Goal: Find specific page/section: Find specific page/section

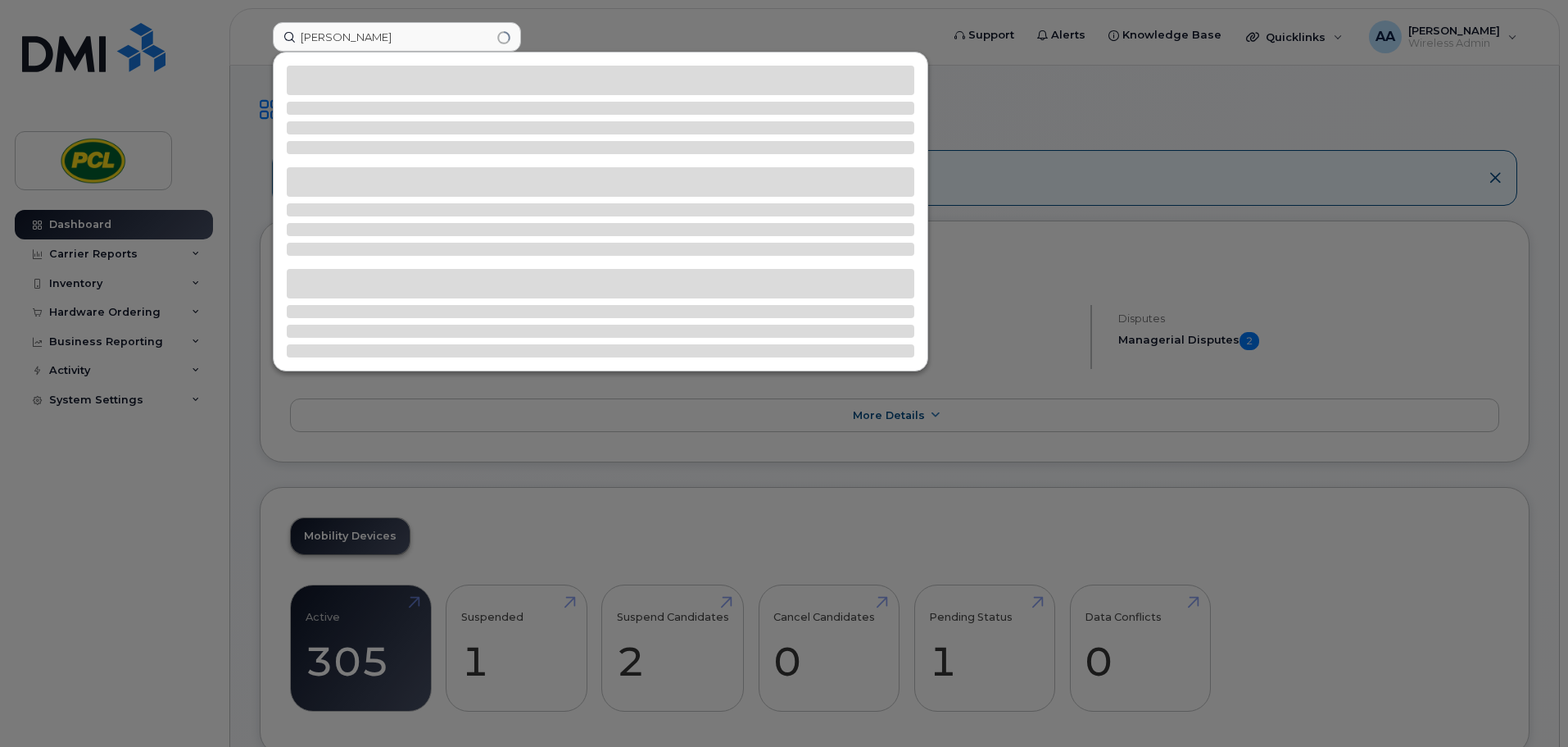
type input "[PERSON_NAME]"
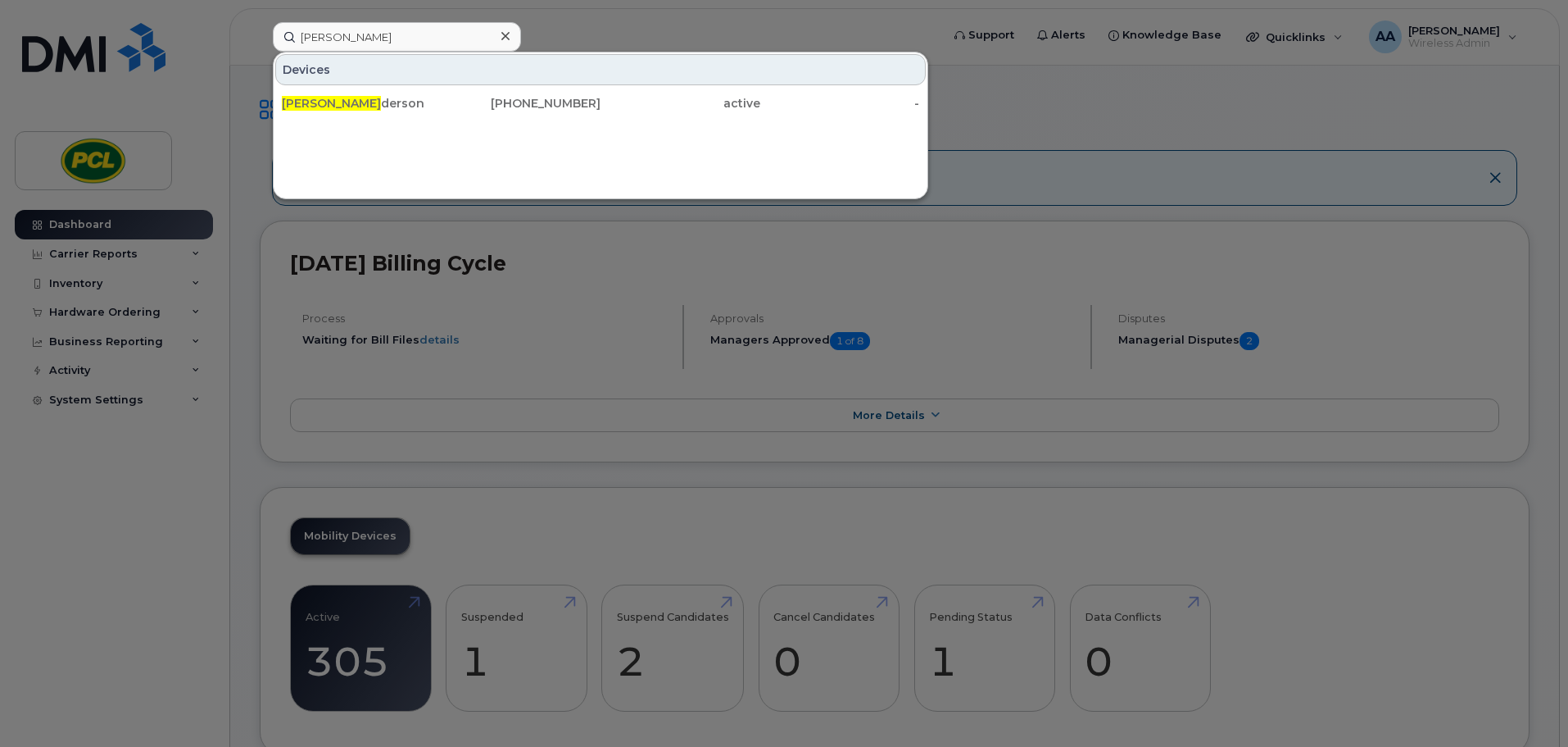
drag, startPoint x: 383, startPoint y: 42, endPoint x: 184, endPoint y: 21, distance: 200.1
click at [260, 22] on div "[PERSON_NAME] Devices [PERSON_NAME] derson [PHONE_NUMBER] active -" at bounding box center [601, 36] width 683 height 29
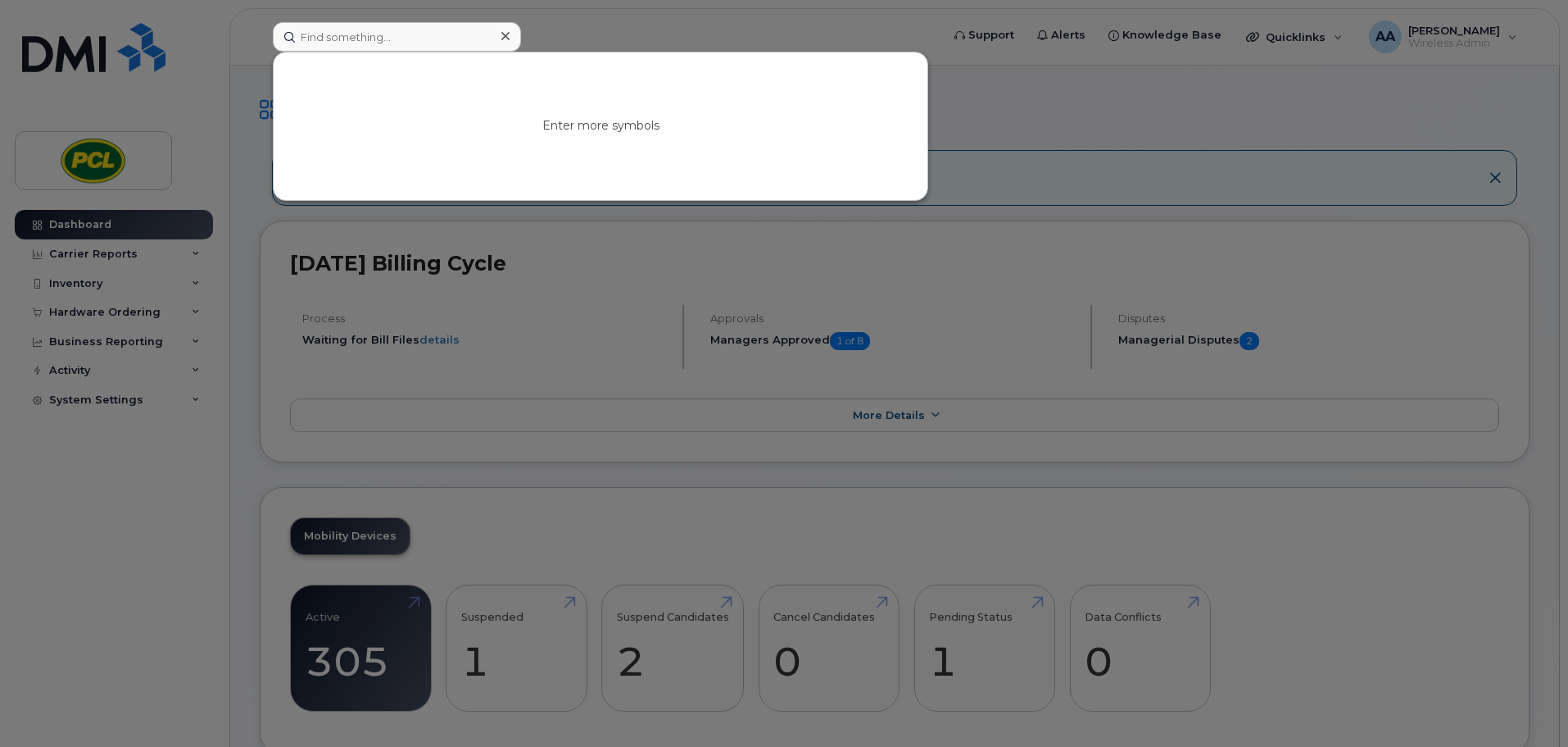
click at [123, 508] on div at bounding box center [784, 373] width 1568 height 747
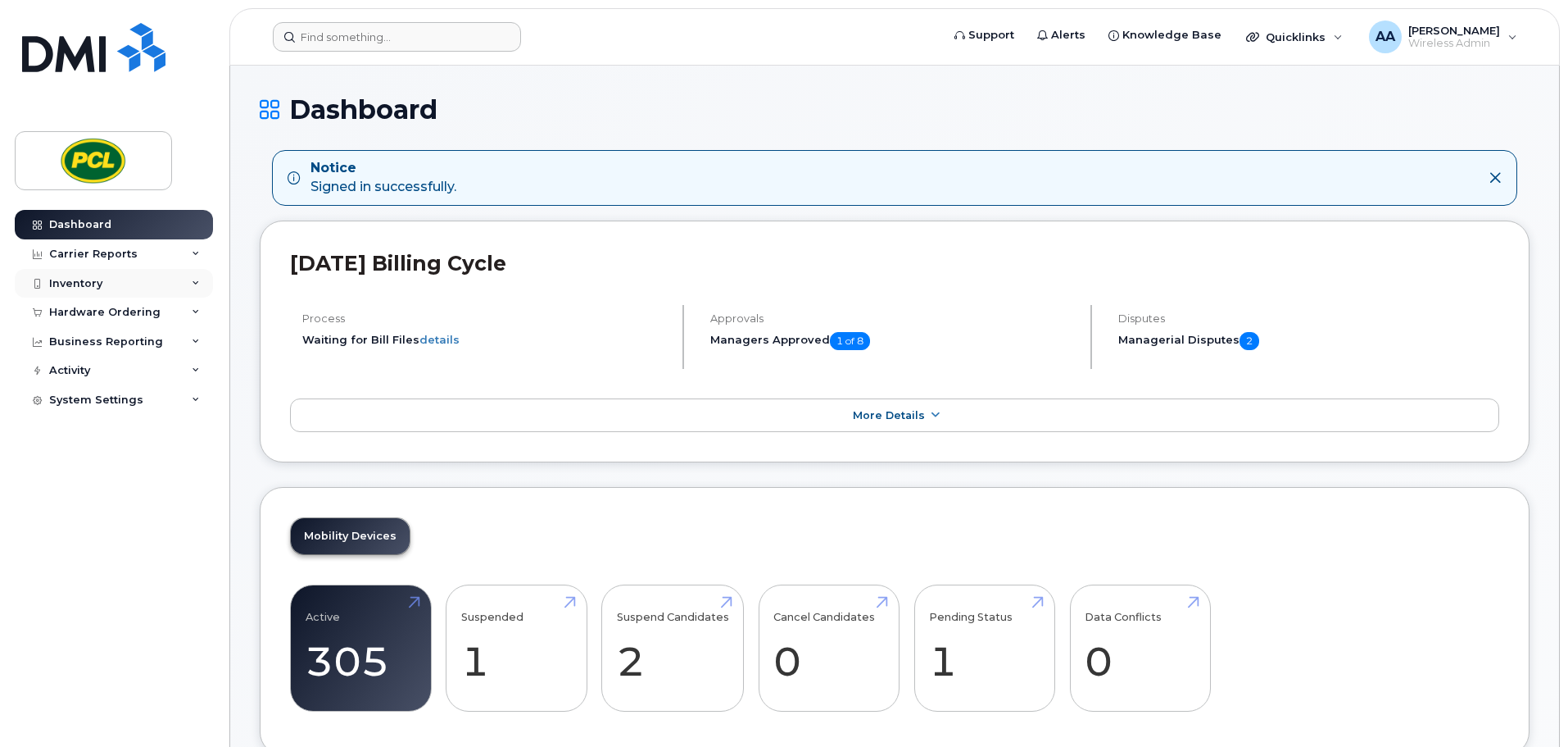
click at [123, 288] on div "Inventory" at bounding box center [114, 283] width 199 height 29
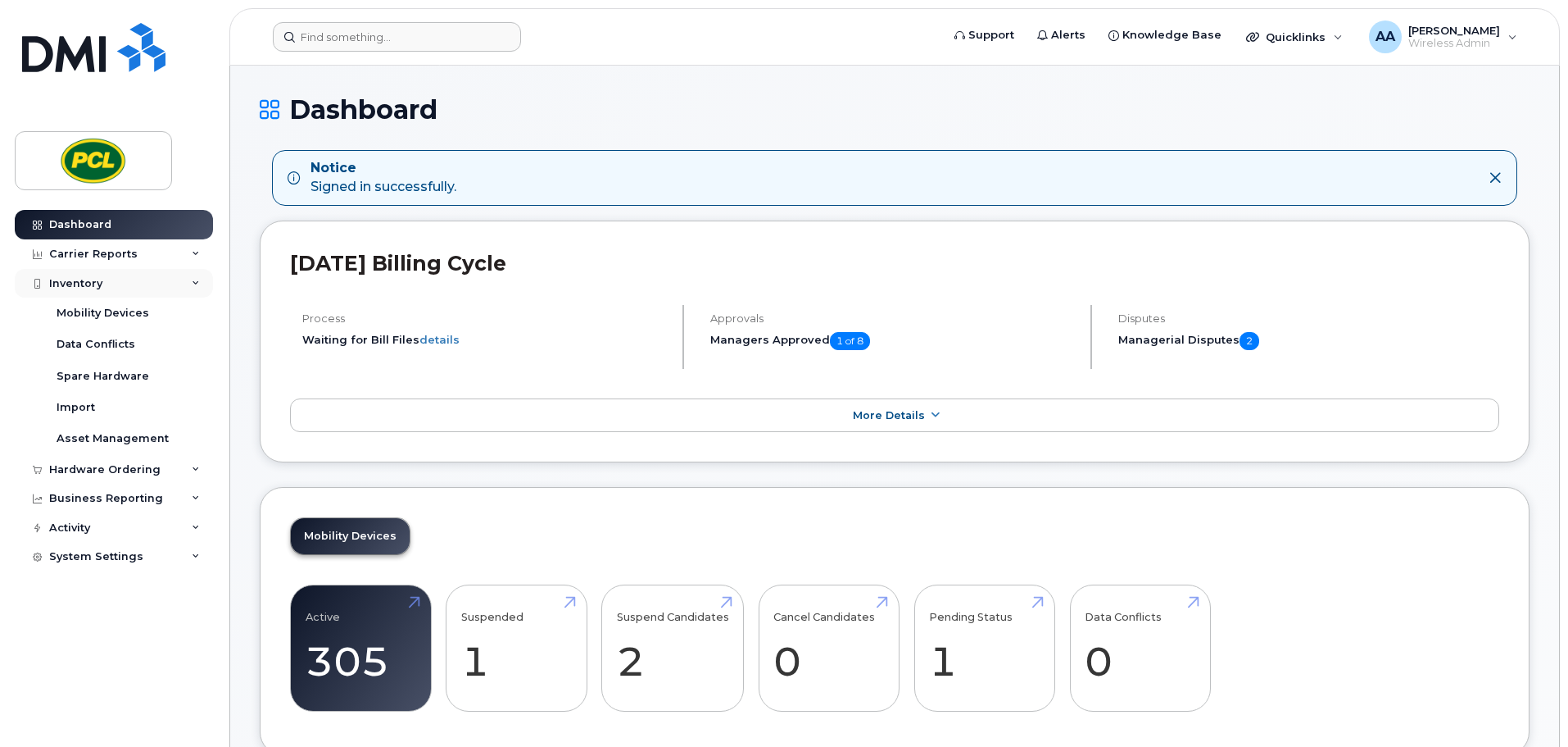
click at [123, 288] on div "Inventory" at bounding box center [114, 283] width 199 height 29
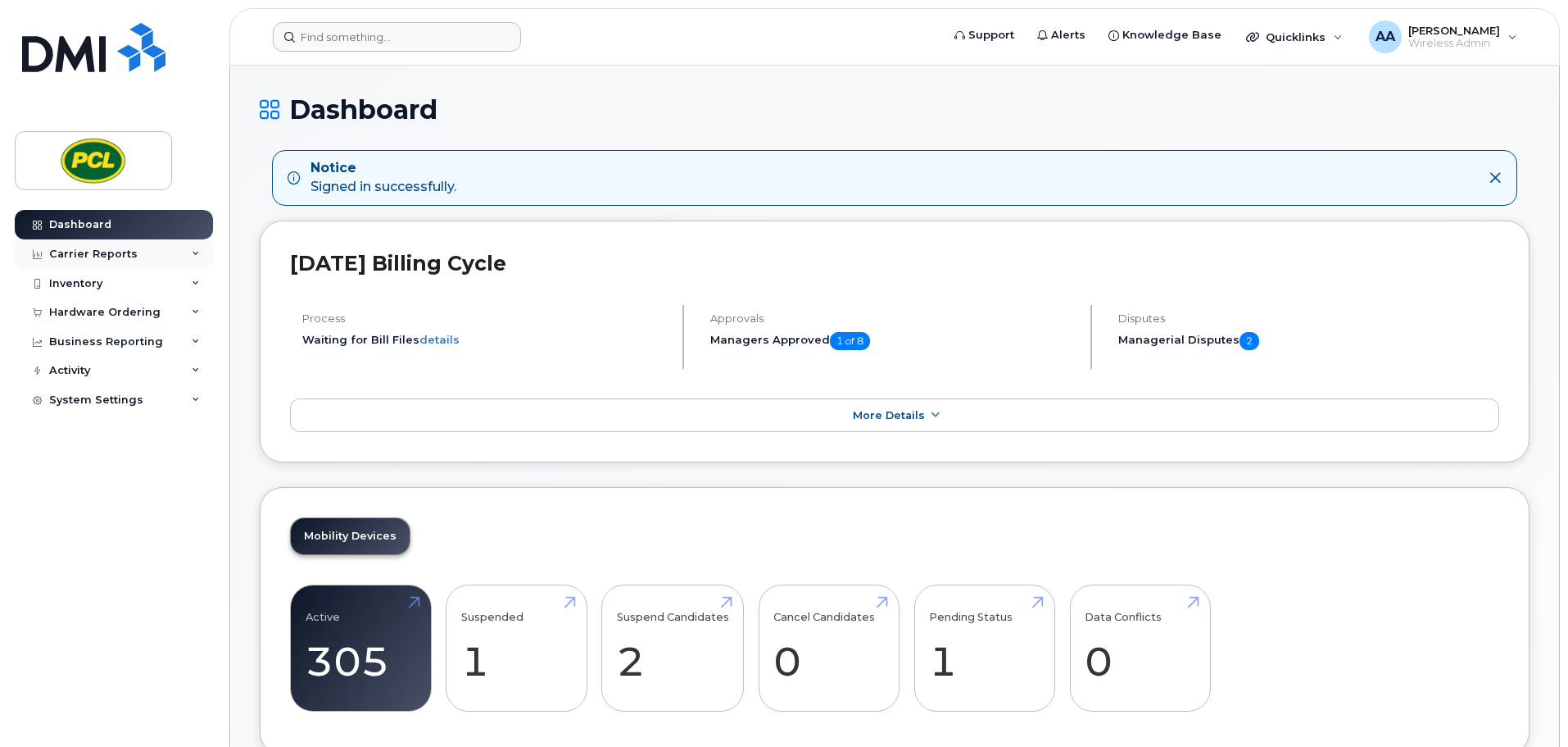
click at [127, 262] on div "Carrier Reports" at bounding box center [114, 253] width 199 height 29
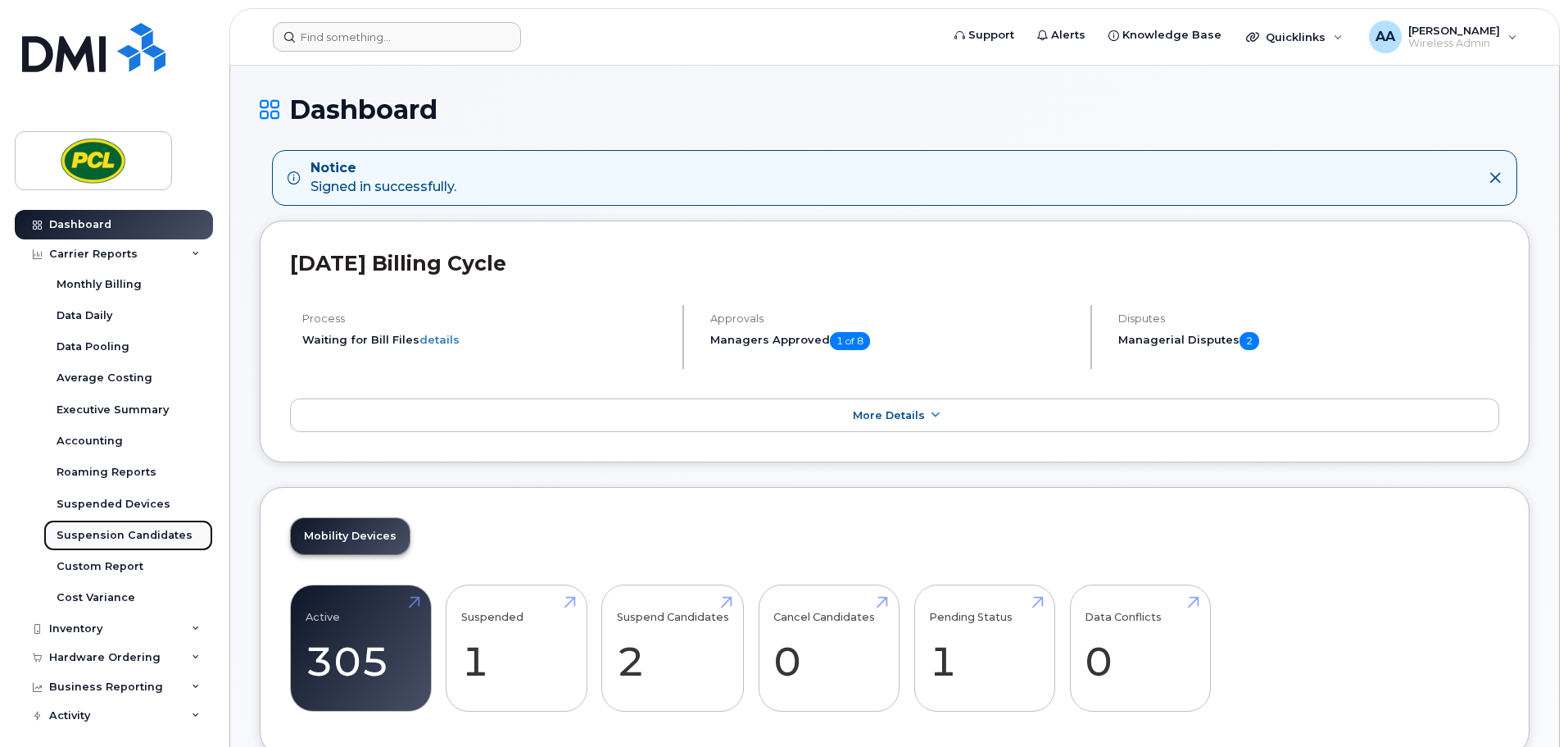
click at [119, 535] on div "Suspension Candidates" at bounding box center [124, 536] width 136 height 15
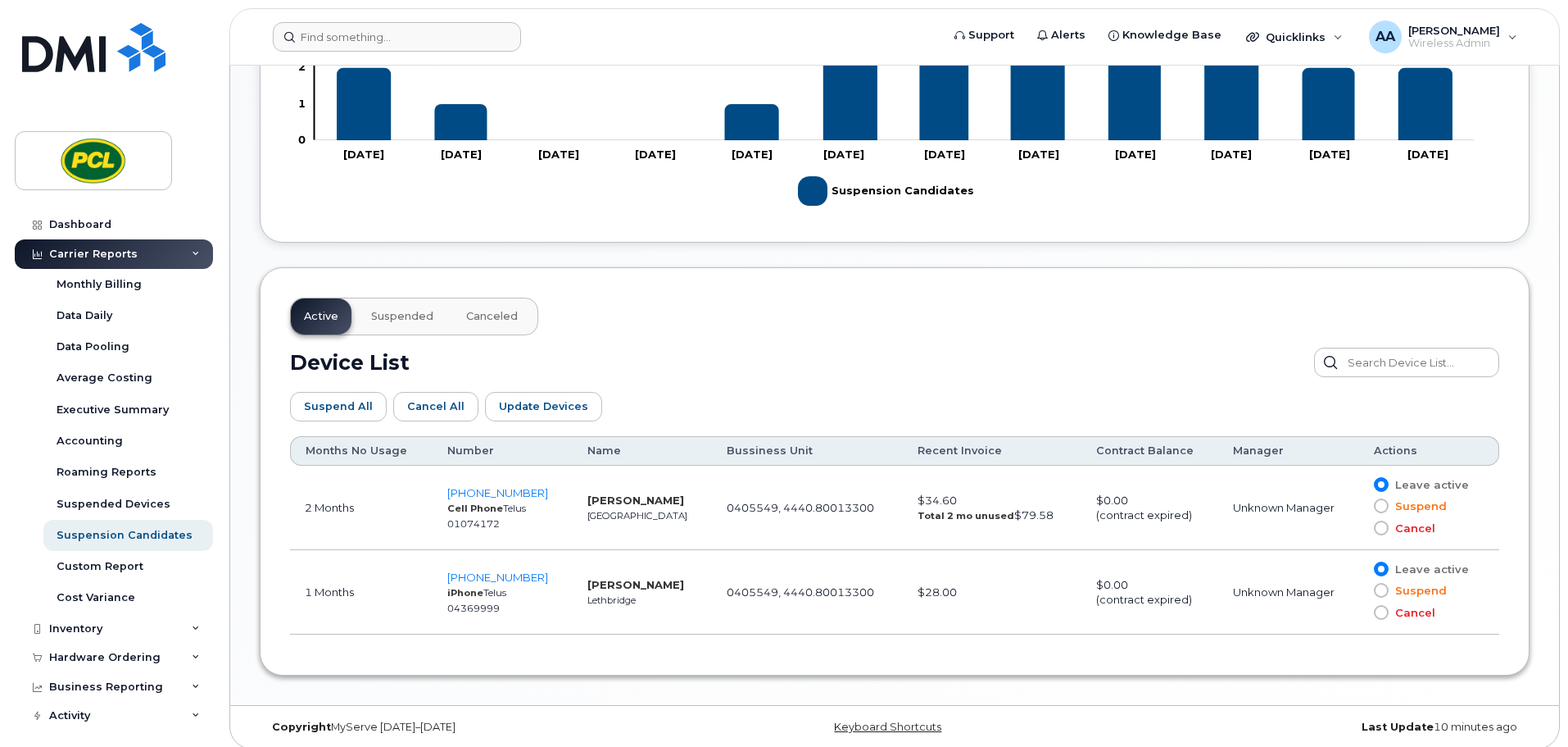
scroll to position [667, 0]
